Goal: Find specific fact: Find specific fact

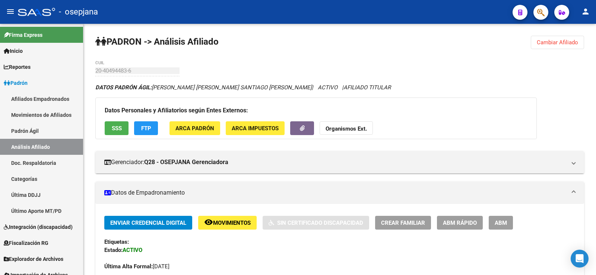
scroll to position [133, 0]
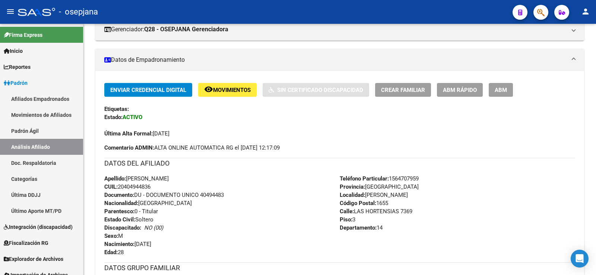
click at [545, 11] on button "button" at bounding box center [540, 12] width 15 height 15
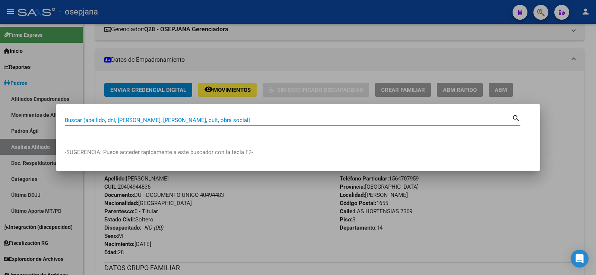
paste input "70763747"
type input "70763747"
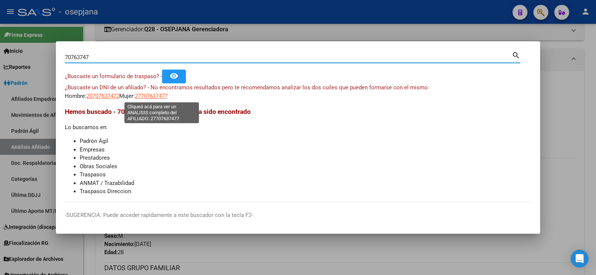
click at [156, 98] on span "27707637477" at bounding box center [151, 96] width 33 height 7
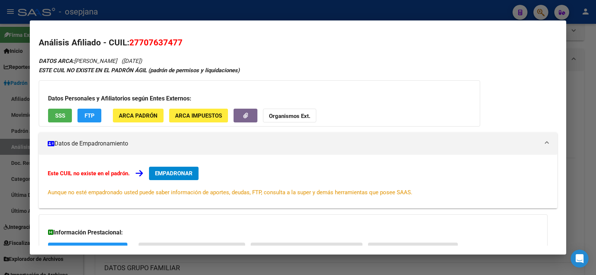
click at [144, 119] on span "ARCA Padrón" at bounding box center [138, 115] width 39 height 7
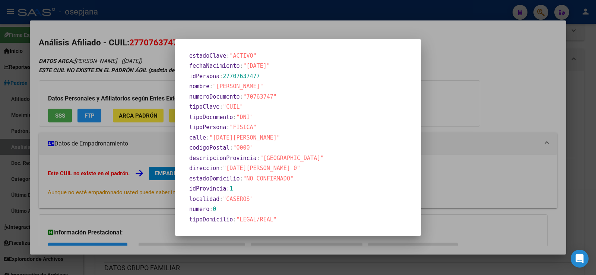
scroll to position [149, 0]
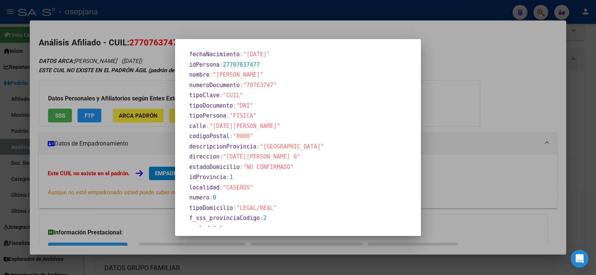
click at [584, 78] on div at bounding box center [298, 137] width 596 height 275
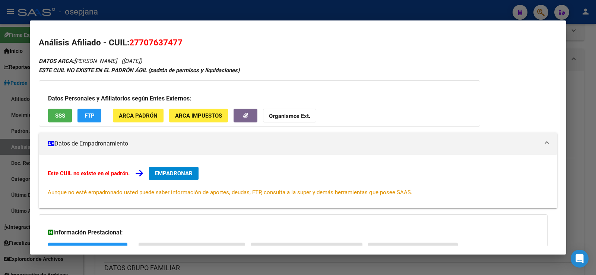
drag, startPoint x: 130, startPoint y: 42, endPoint x: 181, endPoint y: 44, distance: 51.4
click at [181, 44] on span "27707637477" at bounding box center [155, 43] width 53 height 10
copy span "27707637477"
click at [200, 12] on div at bounding box center [298, 137] width 596 height 275
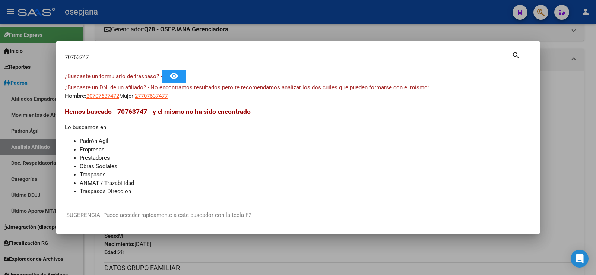
click at [125, 15] on div at bounding box center [298, 137] width 596 height 275
